Goal: Check status: Check status

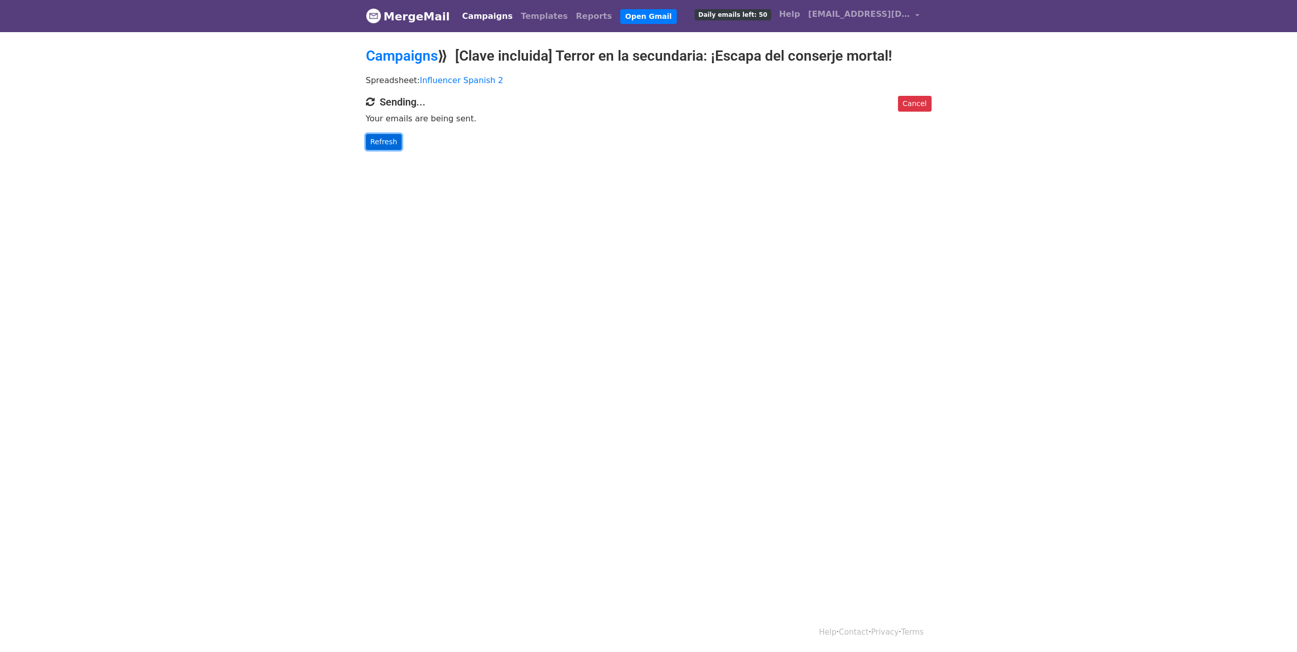
click at [395, 137] on link "Refresh" at bounding box center [384, 142] width 36 height 16
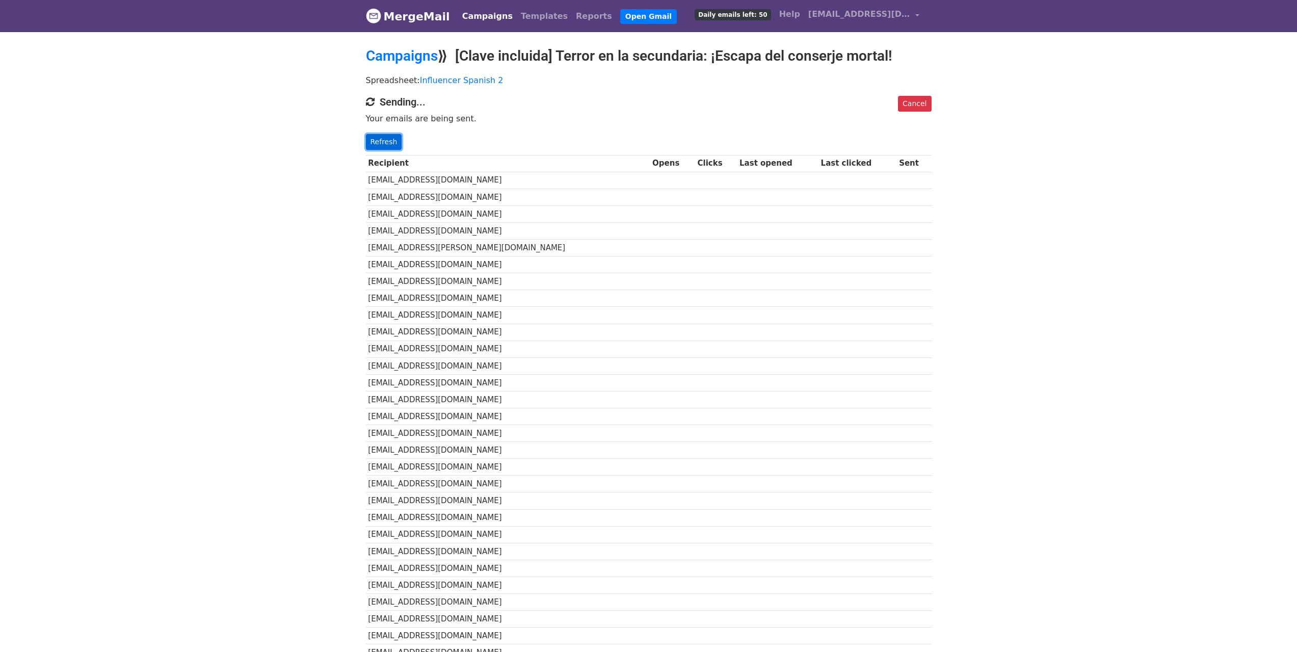
click at [388, 145] on link "Refresh" at bounding box center [384, 142] width 36 height 16
click at [388, 138] on link "Refresh" at bounding box center [384, 142] width 36 height 16
click at [383, 146] on link "Refresh" at bounding box center [384, 142] width 36 height 16
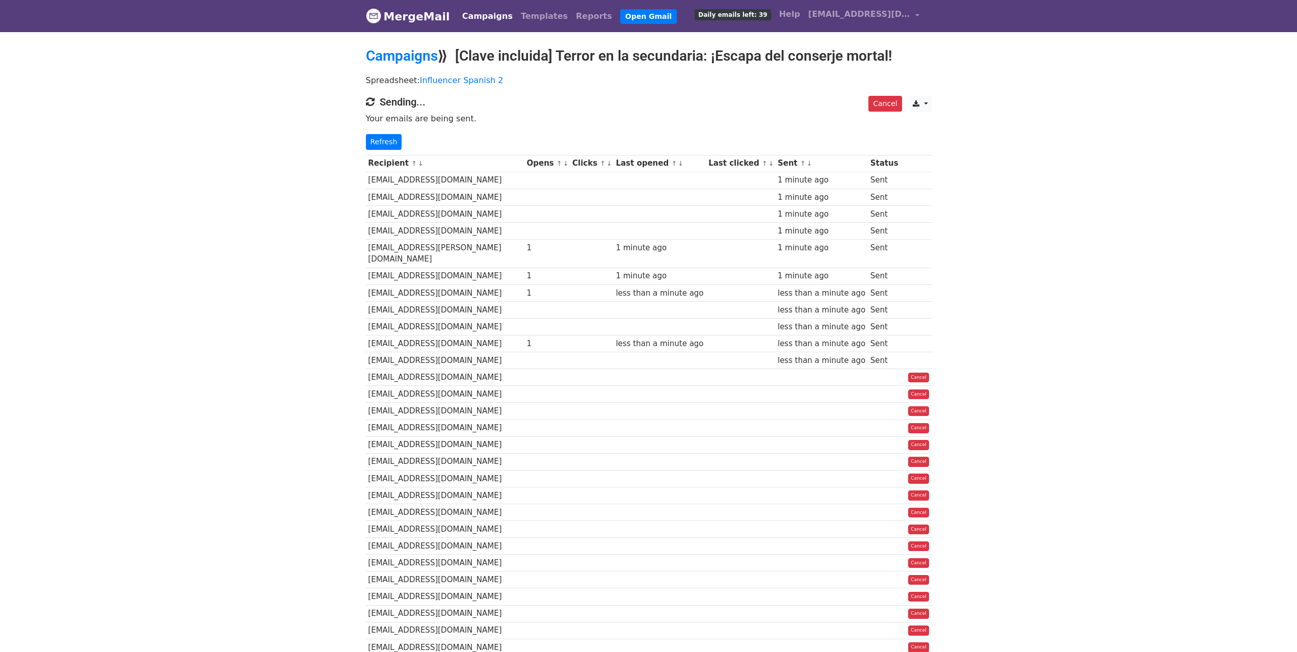
click at [330, 306] on body "MergeMail Campaigns Templates Reports Open Gmail Daily emails left: 39 Help los…" at bounding box center [648, 526] width 1297 height 1053
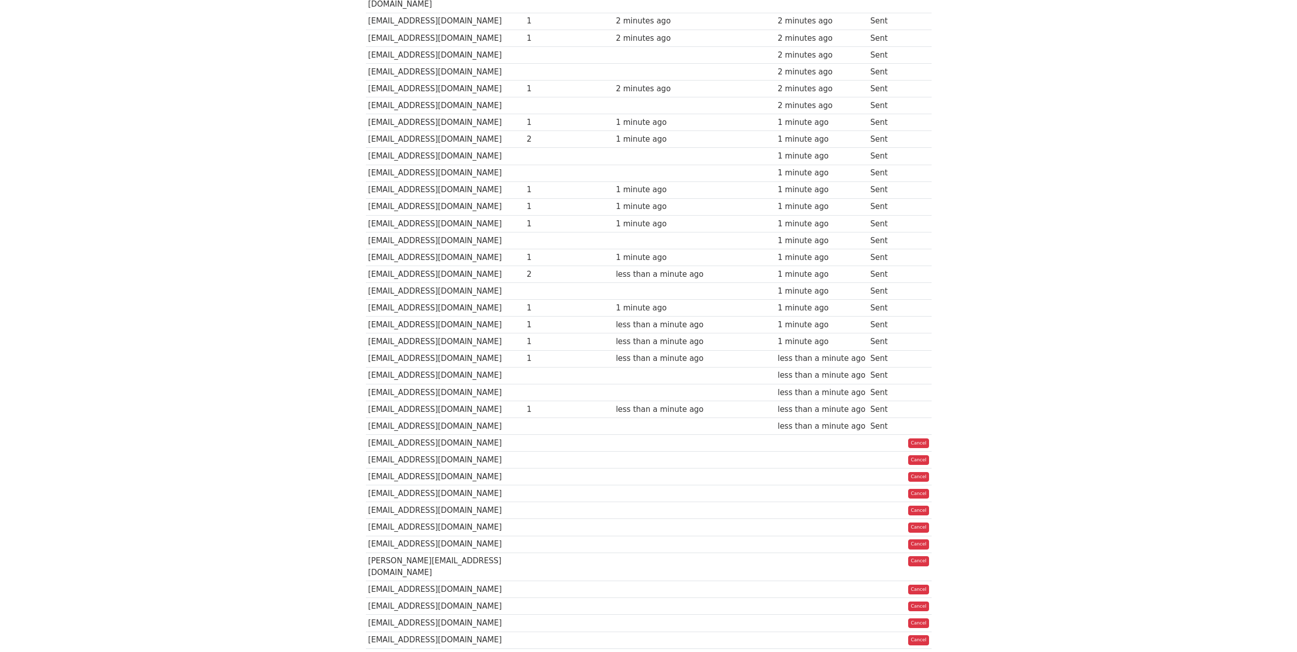
scroll to position [424, 0]
